Goal: Navigation & Orientation: Find specific page/section

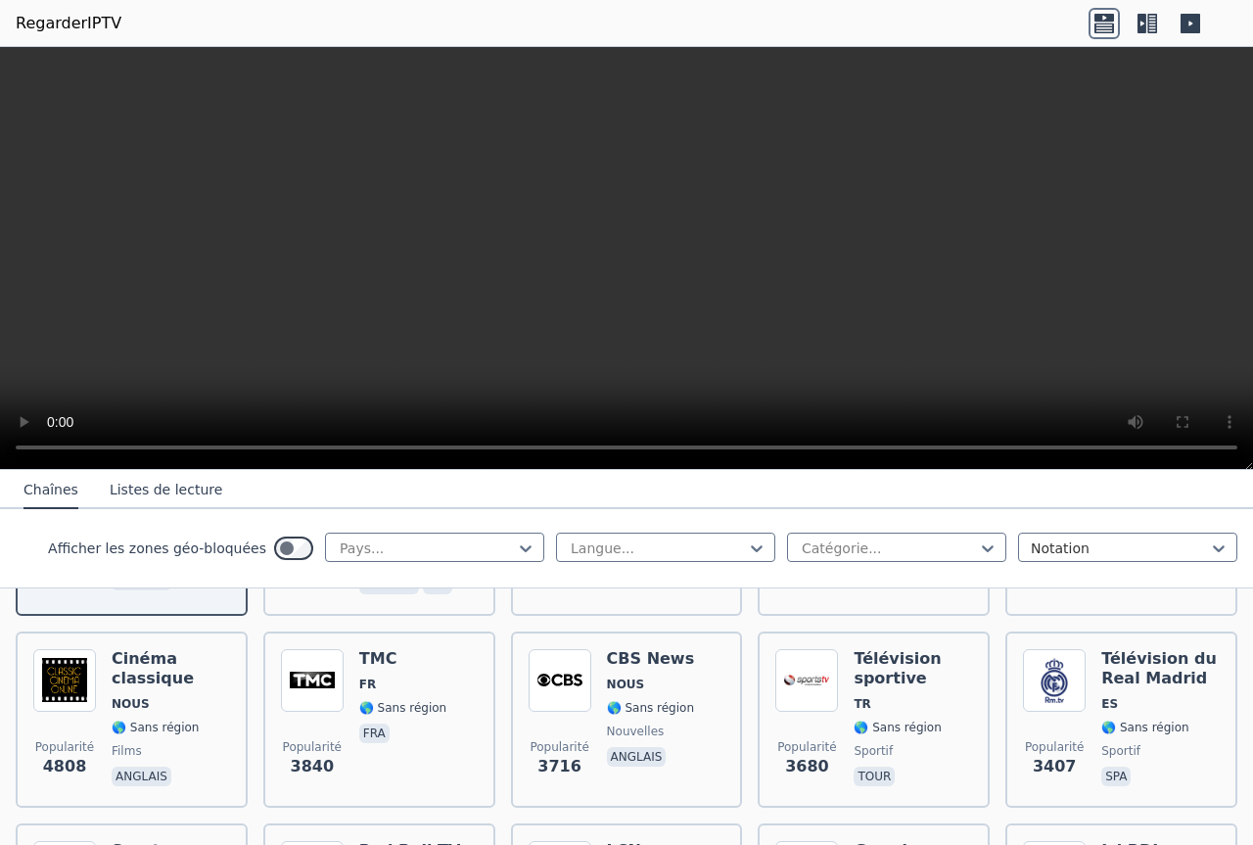
scroll to position [385, 0]
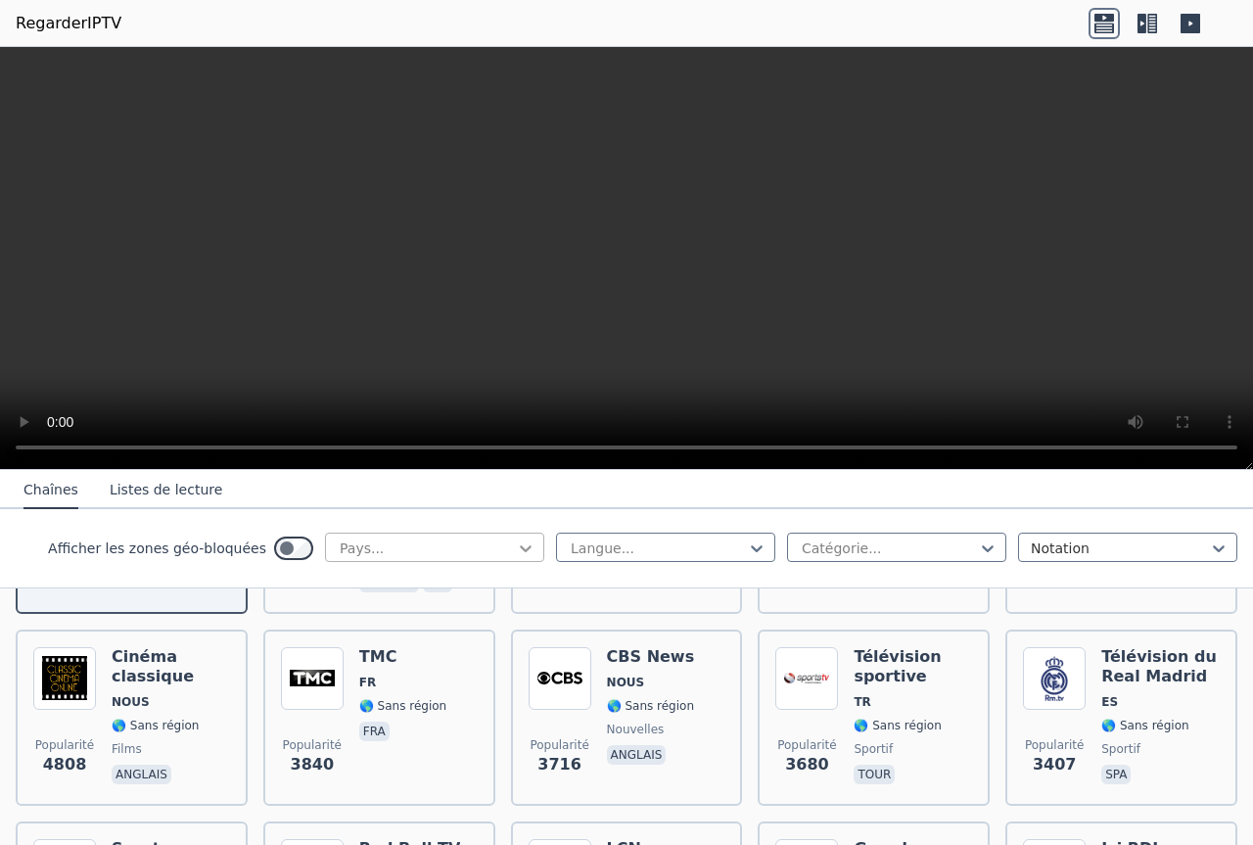
click at [516, 550] on icon at bounding box center [526, 548] width 20 height 20
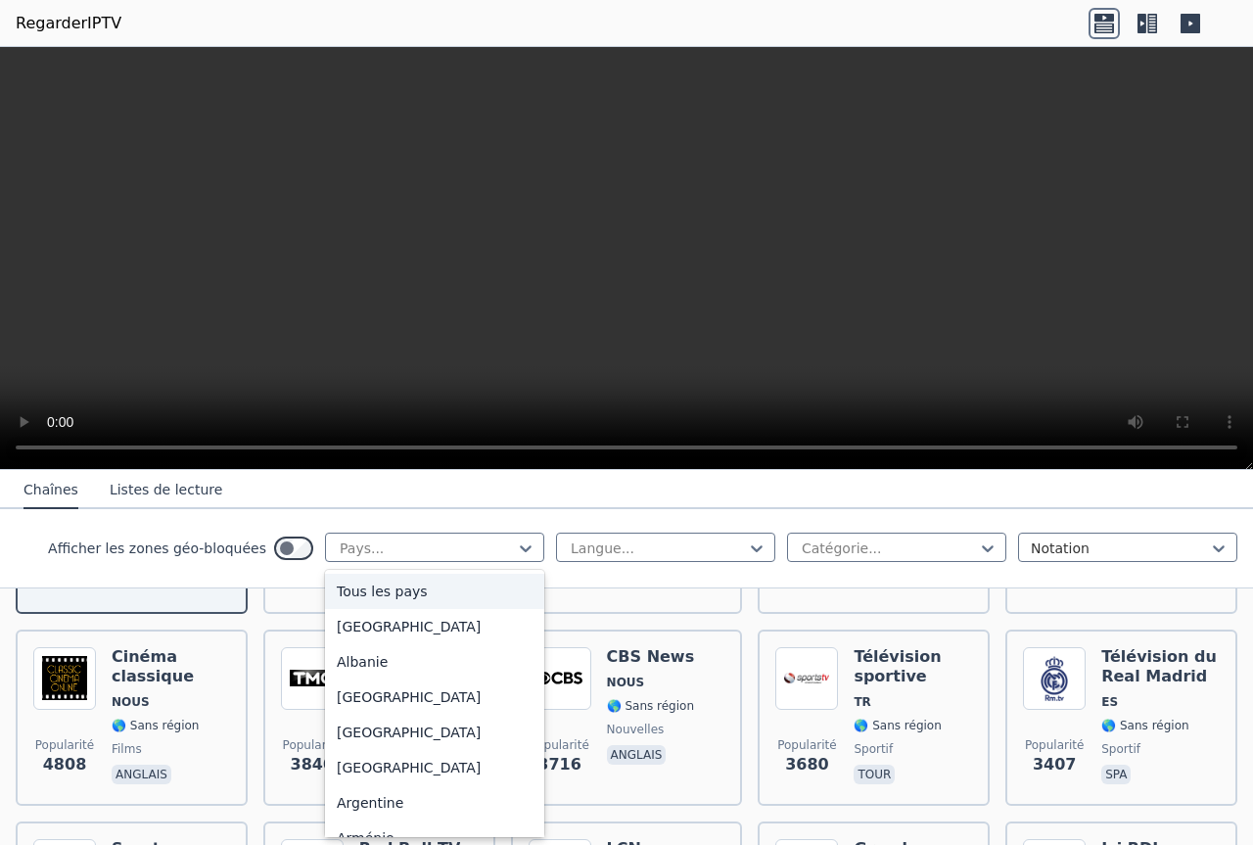
click at [386, 590] on font "Tous les pays" at bounding box center [382, 592] width 91 height 16
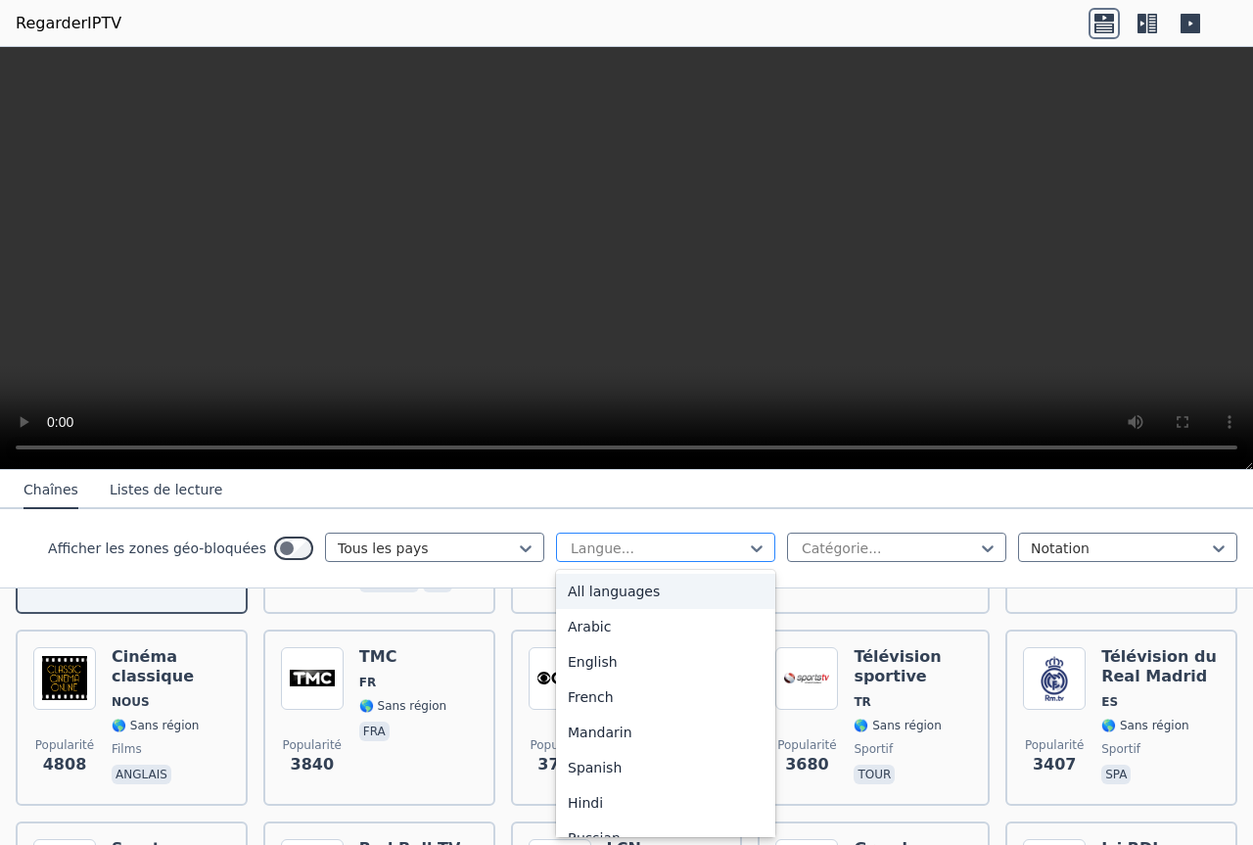
click at [705, 554] on div at bounding box center [658, 548] width 178 height 20
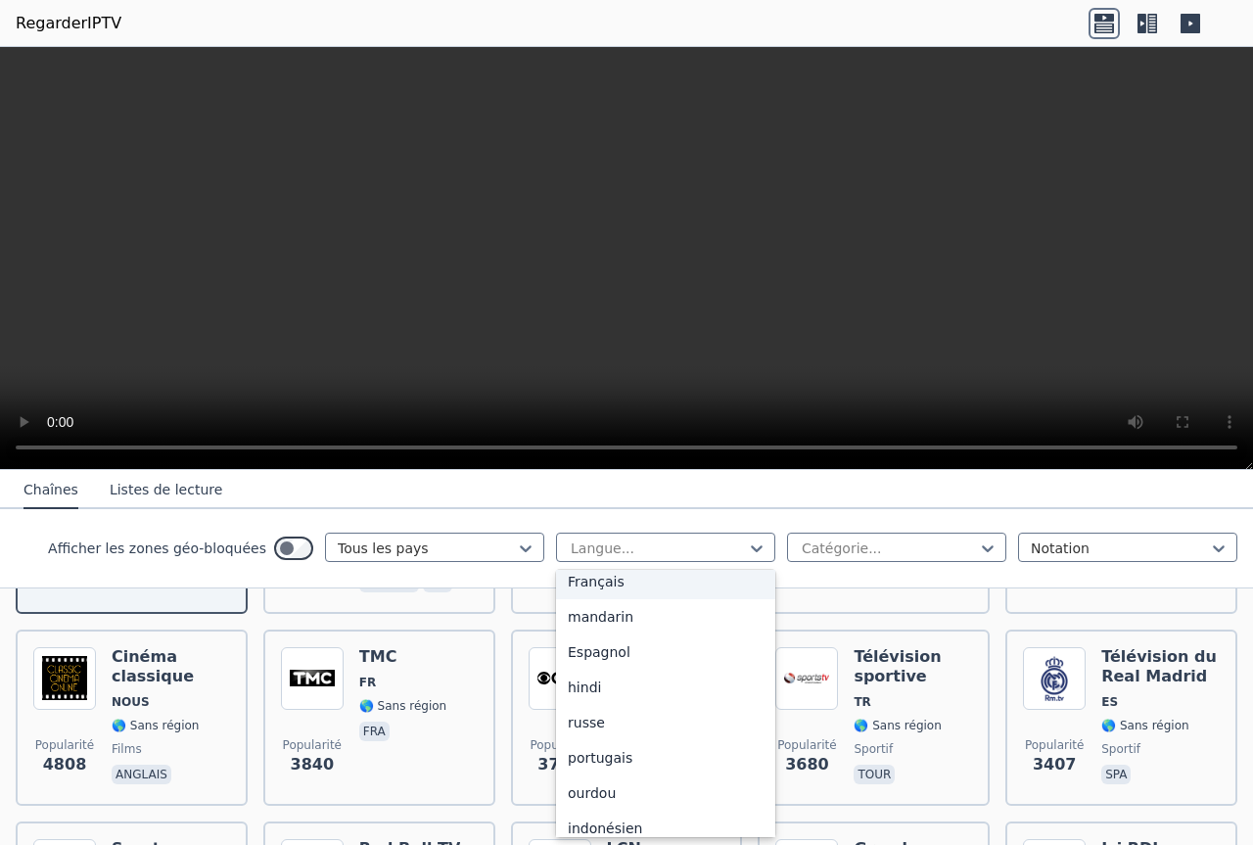
click at [599, 583] on font "Français" at bounding box center [596, 582] width 57 height 16
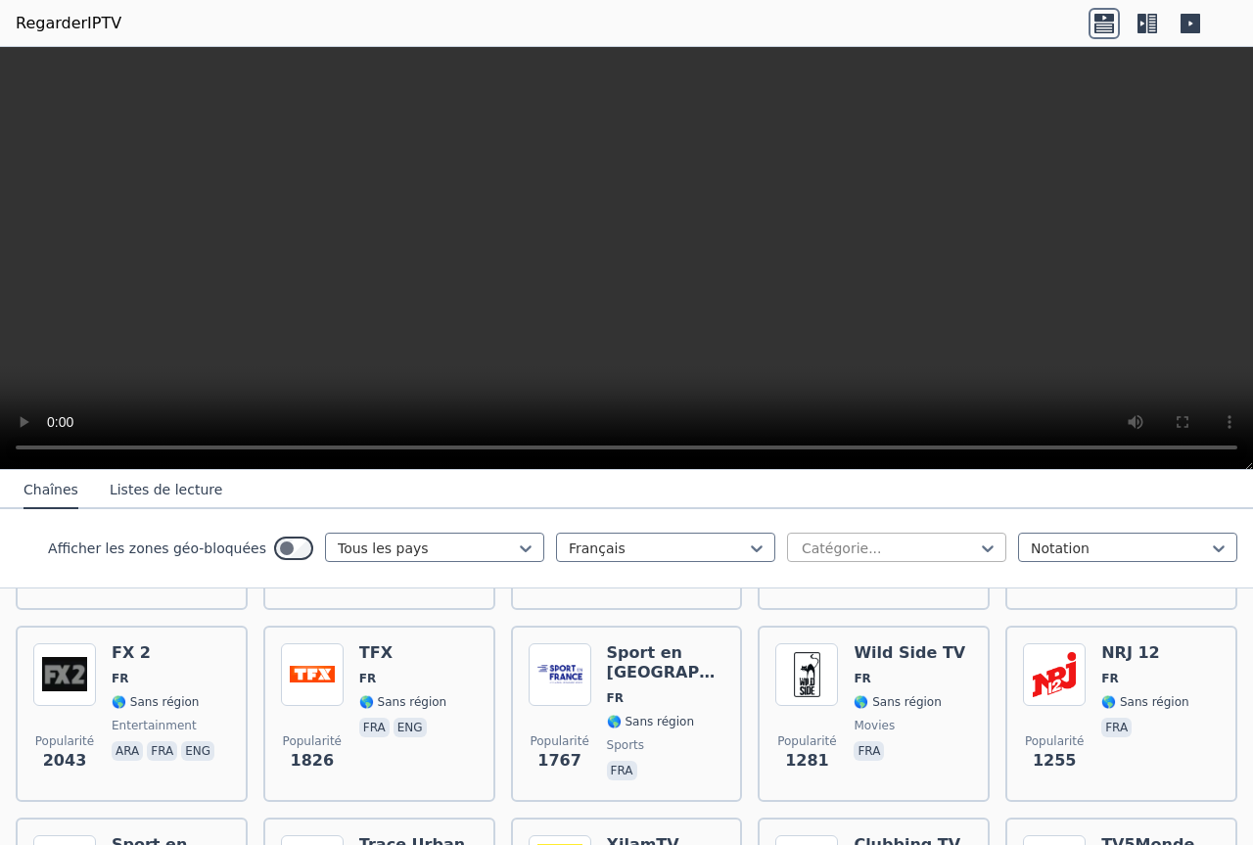
click at [872, 560] on div "Catégorie..." at bounding box center [896, 547] width 219 height 29
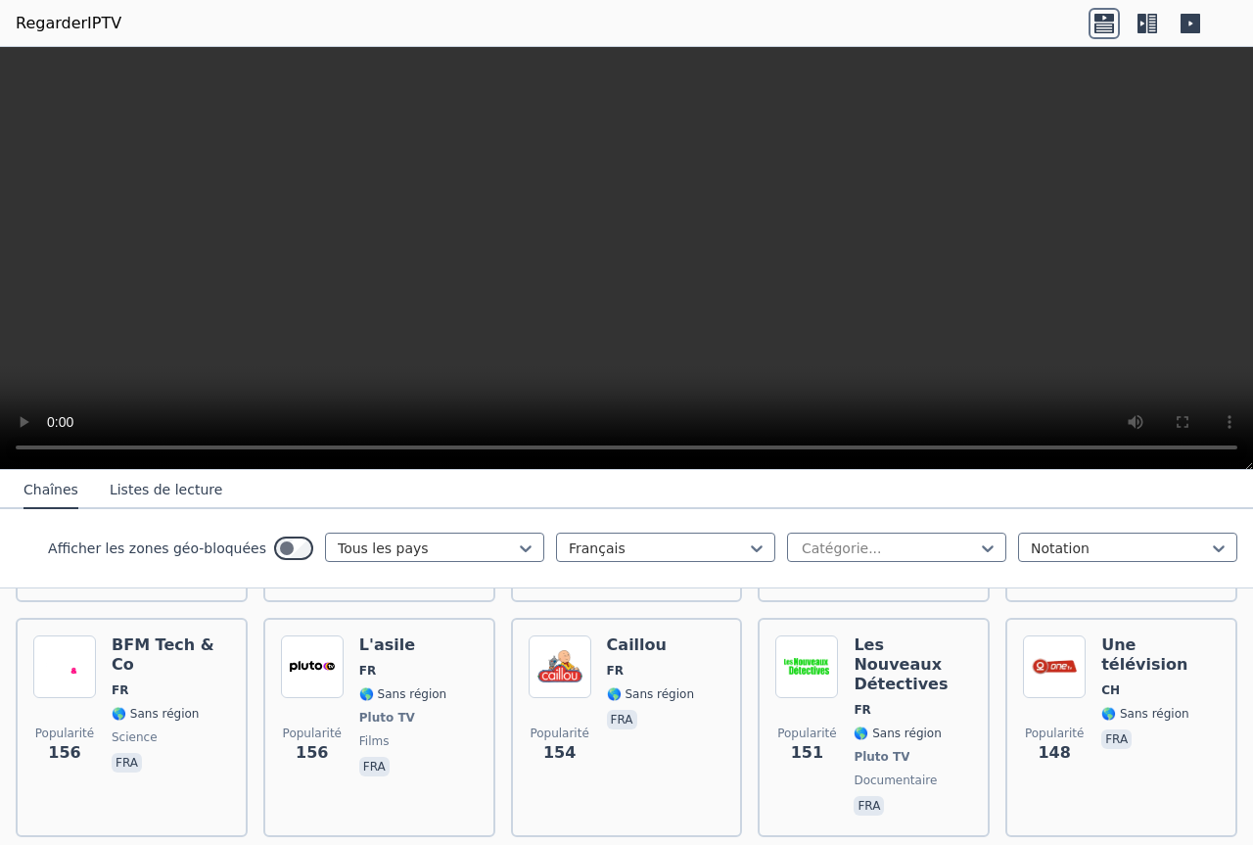
scroll to position [2843, 0]
